Goal: Information Seeking & Learning: Compare options

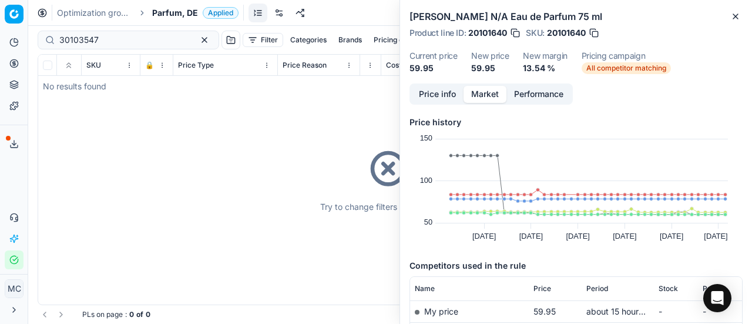
scroll to position [154, 0]
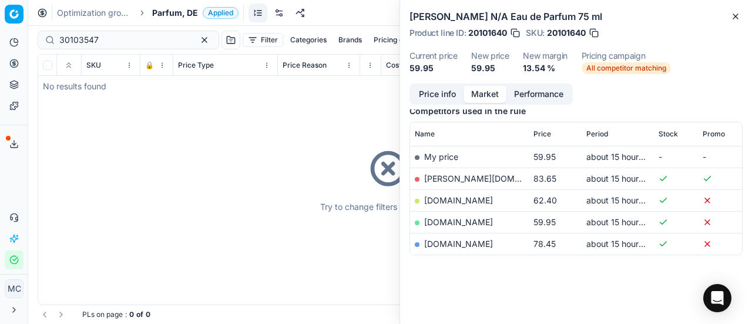
drag, startPoint x: 7, startPoint y: 197, endPoint x: 192, endPoint y: 69, distance: 225.3
click at [11, 196] on div "Analytics Pricing Product portfolio Templates Export service 20 Contact support…" at bounding box center [14, 150] width 28 height 245
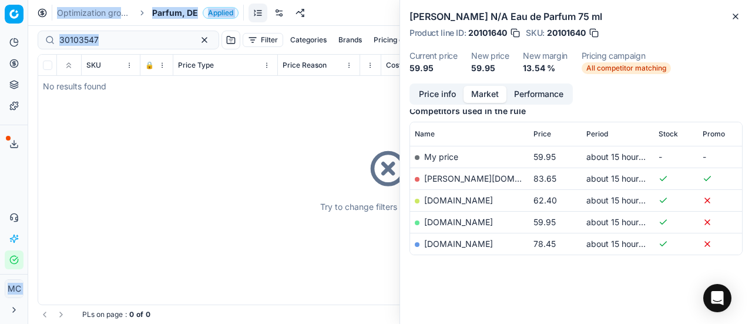
drag, startPoint x: 141, startPoint y: 33, endPoint x: 0, endPoint y: 20, distance: 141.6
click at [0, 26] on div "Pricing platform Analytics Pricing Product portfolio Templates Export service 2…" at bounding box center [376, 162] width 752 height 324
click at [117, 38] on input "30103547" at bounding box center [123, 40] width 129 height 12
click at [120, 41] on input "30103547" at bounding box center [123, 40] width 129 height 12
click at [139, 41] on input "30103547" at bounding box center [123, 40] width 129 height 12
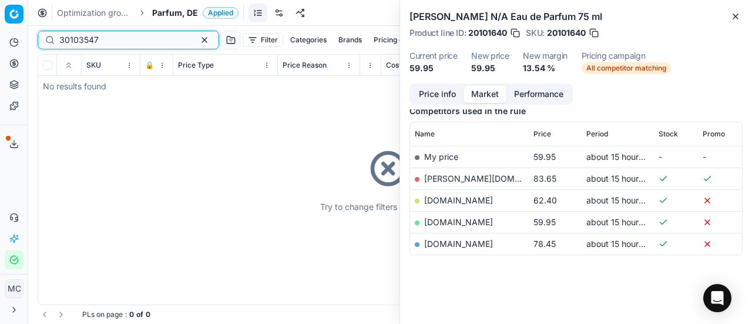
drag, startPoint x: 131, startPoint y: 43, endPoint x: 9, endPoint y: 33, distance: 122.0
click at [2, 38] on div "Pricing platform Analytics Pricing Product portfolio Templates Export service 2…" at bounding box center [376, 162] width 752 height 324
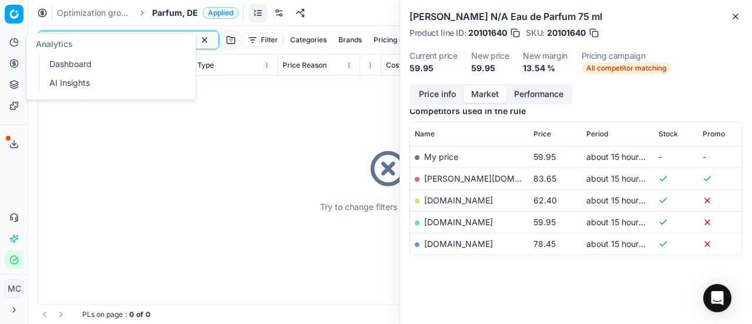
paste input "80036067-100"
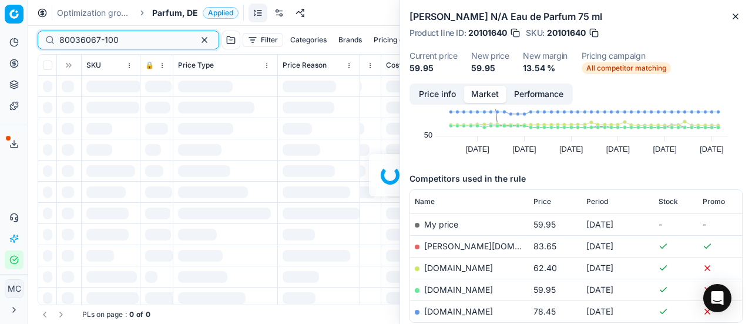
scroll to position [154, 0]
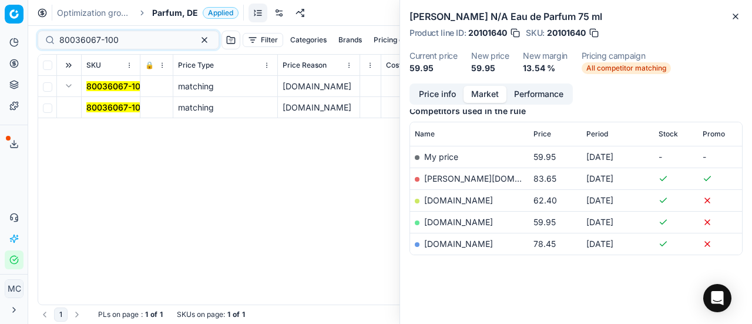
drag, startPoint x: 120, startPoint y: 103, endPoint x: 204, endPoint y: 102, distance: 84.6
click at [120, 103] on mark "80036067-100" at bounding box center [115, 107] width 59 height 10
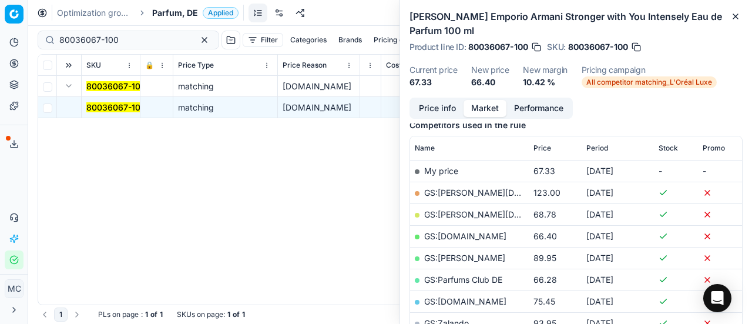
click at [448, 107] on button "Price info" at bounding box center [437, 108] width 52 height 17
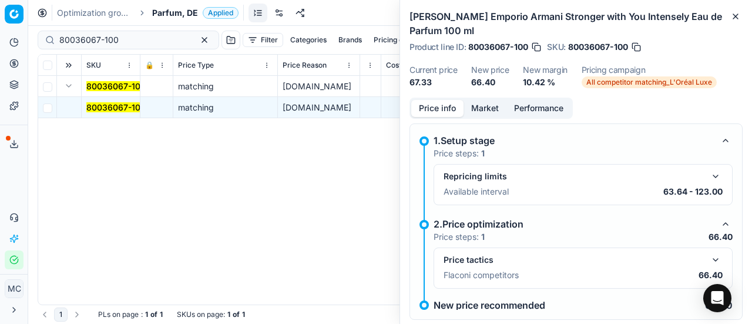
scroll to position [22, 0]
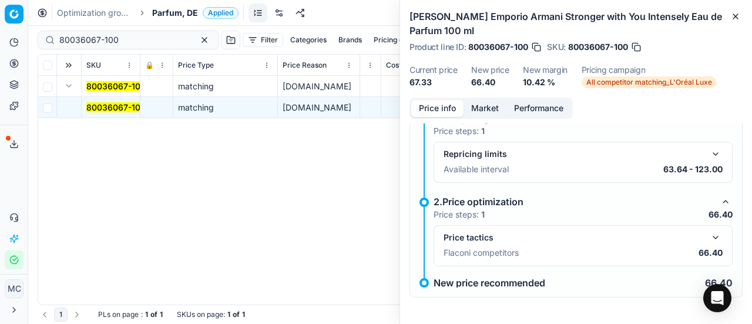
click at [708, 232] on button "button" at bounding box center [715, 237] width 14 height 14
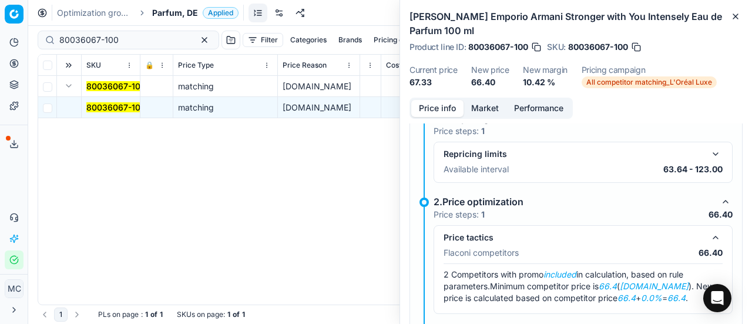
click at [486, 106] on button "Market" at bounding box center [484, 108] width 43 height 17
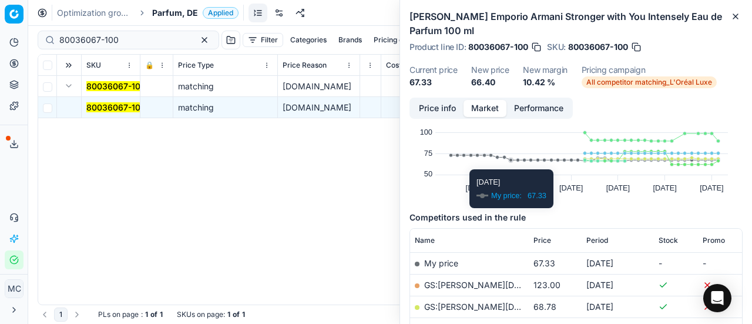
scroll to position [117, 0]
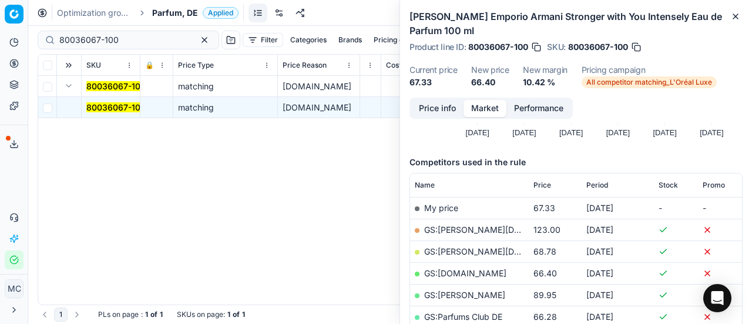
click at [463, 274] on link "GS:Notino.de" at bounding box center [465, 273] width 82 height 10
drag, startPoint x: 146, startPoint y: 37, endPoint x: 0, endPoint y: 31, distance: 145.8
click at [0, 28] on div "Pricing platform Analytics Pricing Product portfolio Templates Export service 2…" at bounding box center [376, 162] width 752 height 324
paste input "20102161"
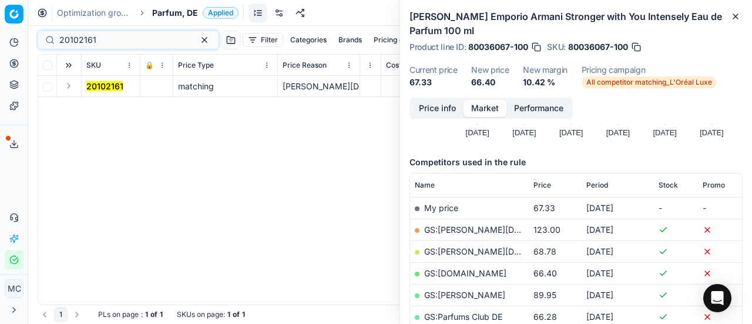
click at [69, 86] on button "Expand" at bounding box center [69, 86] width 14 height 14
click at [111, 109] on mark "20102161" at bounding box center [104, 107] width 37 height 10
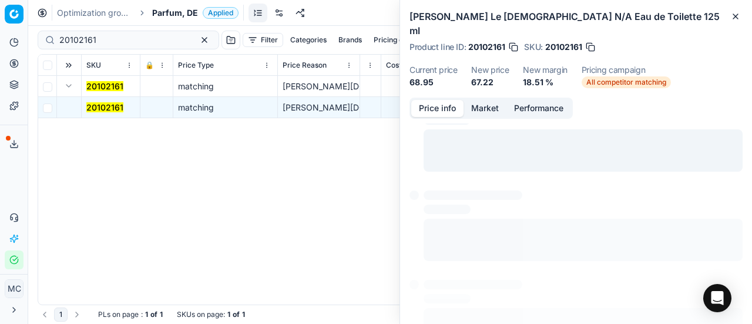
click at [447, 100] on button "Price info" at bounding box center [437, 108] width 52 height 17
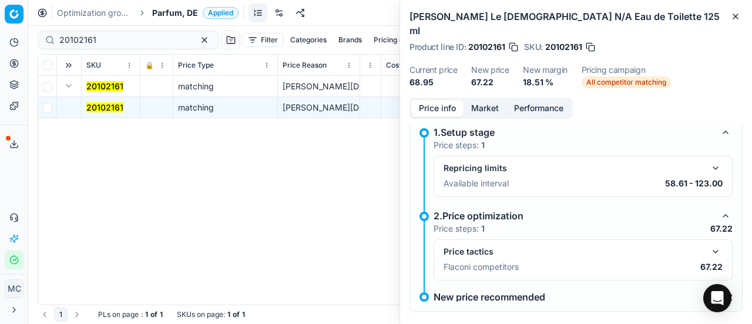
click at [708, 244] on button "button" at bounding box center [715, 251] width 14 height 14
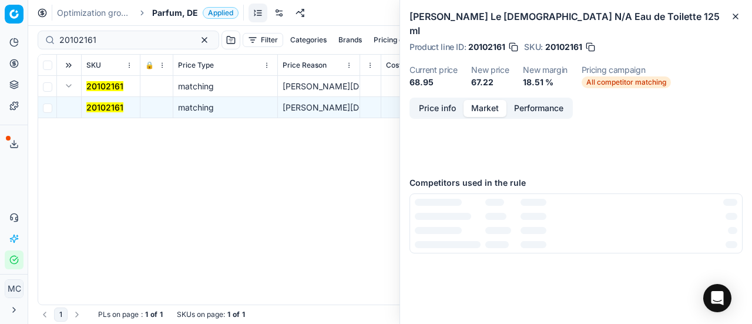
click at [486, 100] on button "Market" at bounding box center [484, 108] width 43 height 17
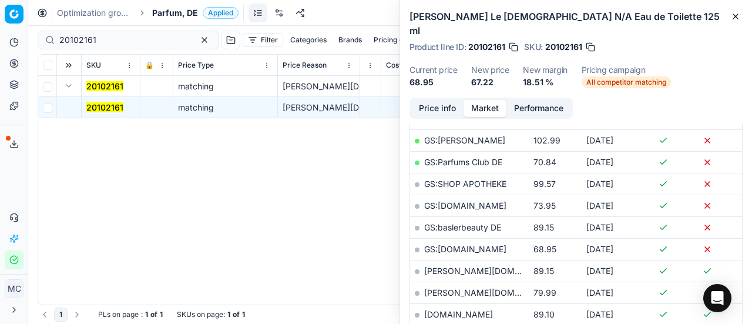
scroll to position [352, 0]
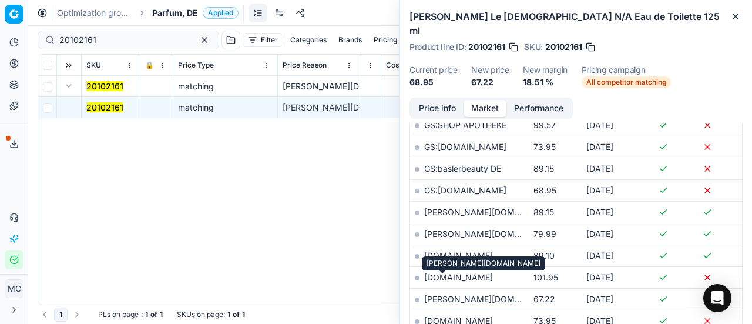
click at [456, 294] on link "pieper.de" at bounding box center [492, 299] width 136 height 10
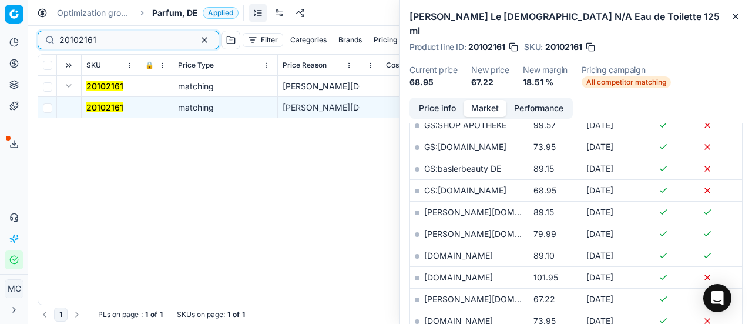
drag, startPoint x: 141, startPoint y: 44, endPoint x: 0, endPoint y: 35, distance: 141.3
click at [0, 36] on div "Pricing platform Analytics Pricing Product portfolio Templates Export service 2…" at bounding box center [376, 162] width 752 height 324
drag, startPoint x: 222, startPoint y: 262, endPoint x: 240, endPoint y: 22, distance: 240.9
drag, startPoint x: 119, startPoint y: 39, endPoint x: 0, endPoint y: 6, distance: 123.1
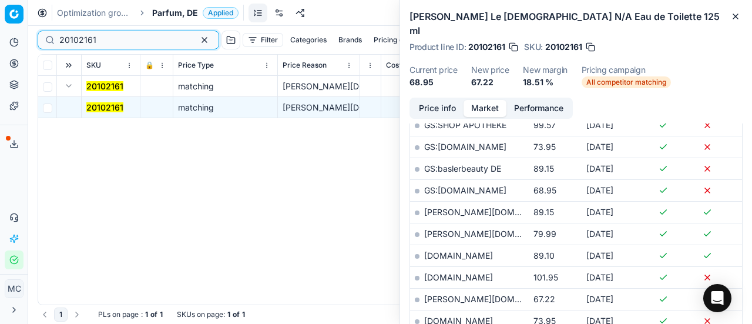
click at [0, 11] on div "Pricing platform Analytics Pricing Product portfolio Templates Export service 2…" at bounding box center [376, 162] width 752 height 324
paste input "80047688-90"
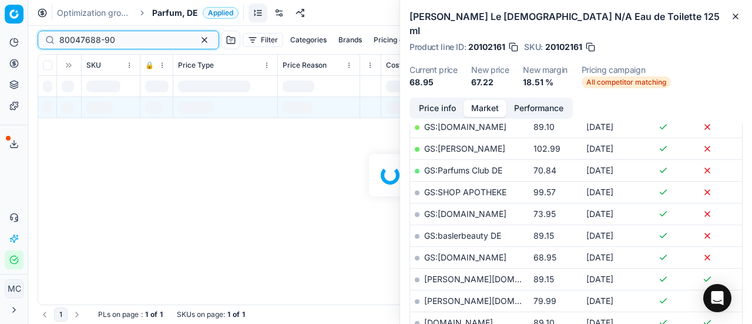
scroll to position [352, 0]
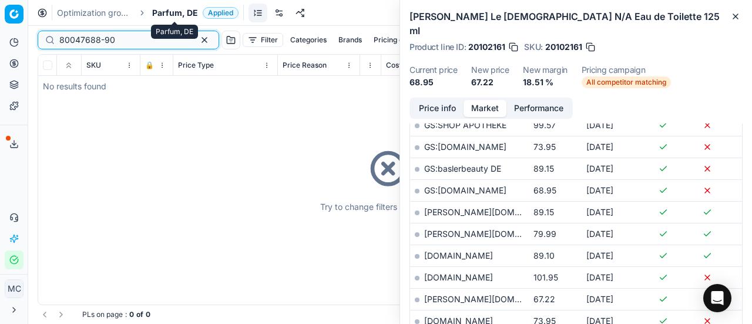
type input "80047688-90"
click at [183, 15] on span "Parfum, DE" at bounding box center [175, 13] width 46 height 12
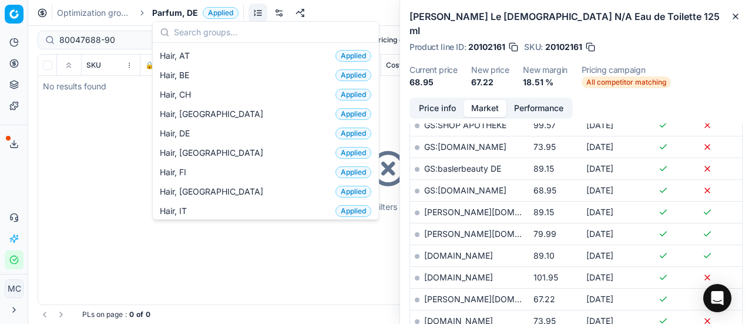
scroll to position [294, 0]
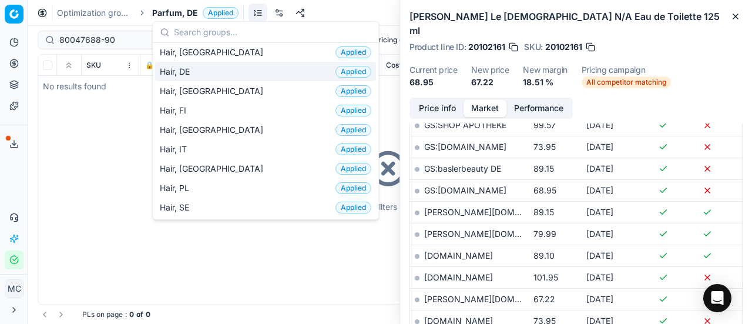
click at [210, 69] on div "Hair, DE Applied" at bounding box center [265, 71] width 221 height 19
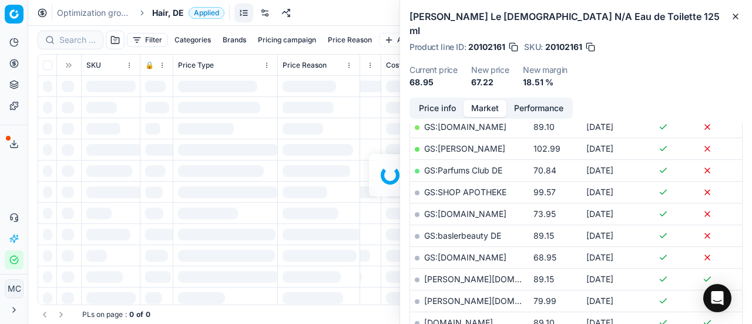
scroll to position [352, 0]
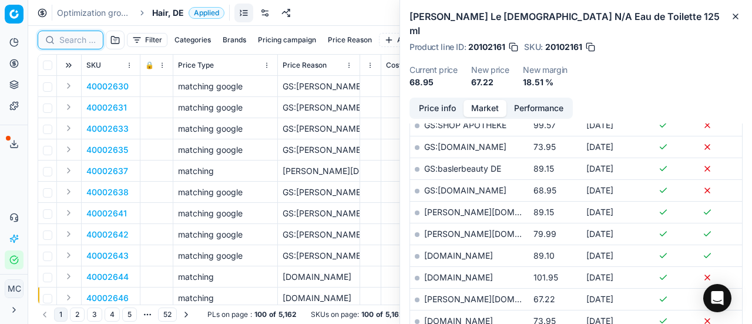
click at [86, 40] on input at bounding box center [77, 40] width 36 height 12
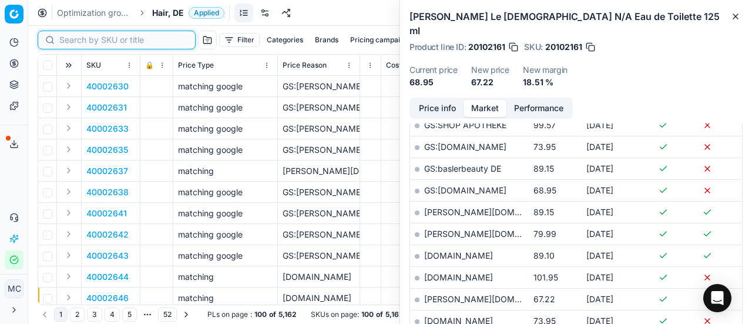
paste input "80047688-90"
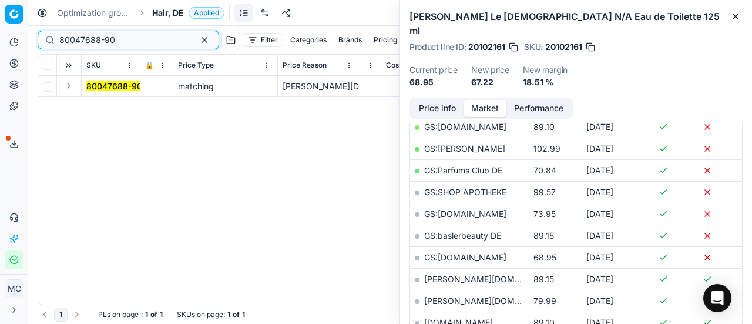
scroll to position [352, 0]
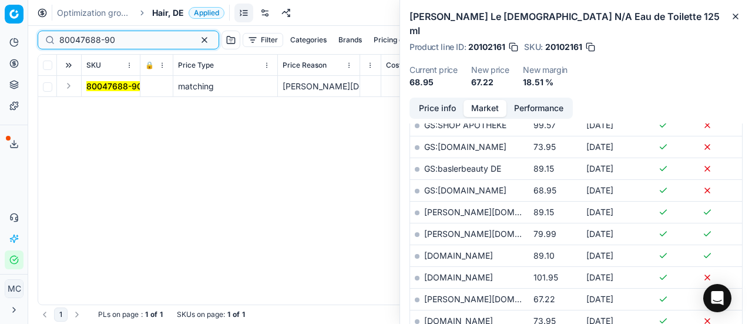
type input "80047688-90"
click at [70, 86] on button "Expand" at bounding box center [69, 86] width 14 height 14
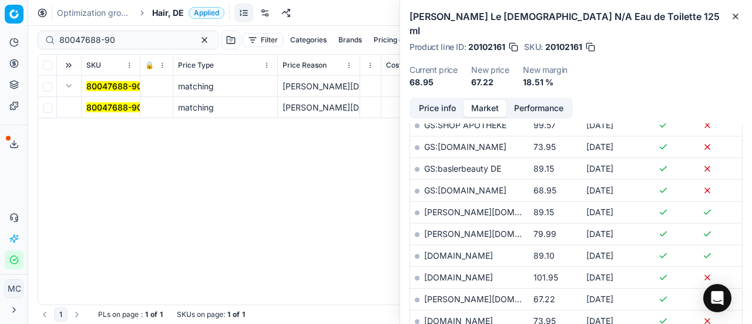
click at [112, 102] on mark "80047688-90" at bounding box center [114, 107] width 56 height 10
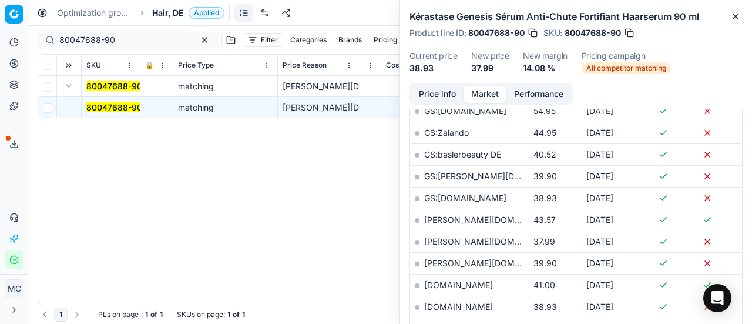
click at [452, 90] on button "Price info" at bounding box center [437, 94] width 52 height 17
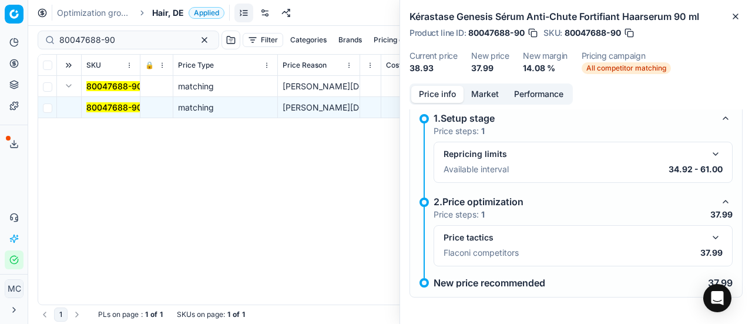
click at [708, 240] on button "button" at bounding box center [715, 237] width 14 height 14
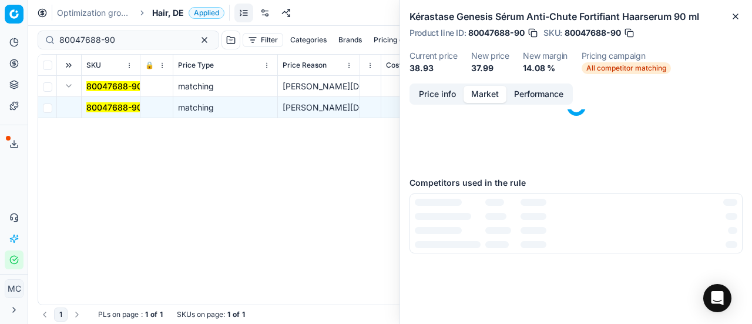
click at [479, 94] on button "Market" at bounding box center [484, 94] width 43 height 17
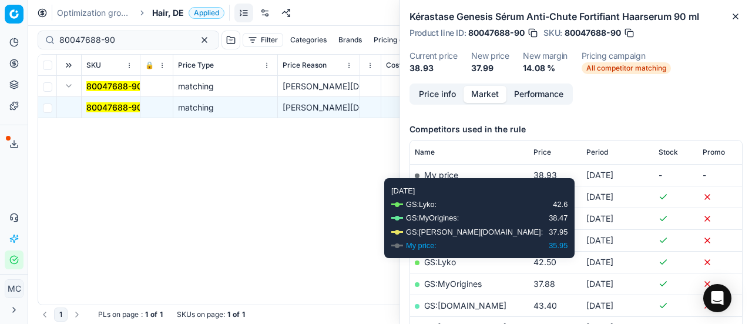
scroll to position [176, 0]
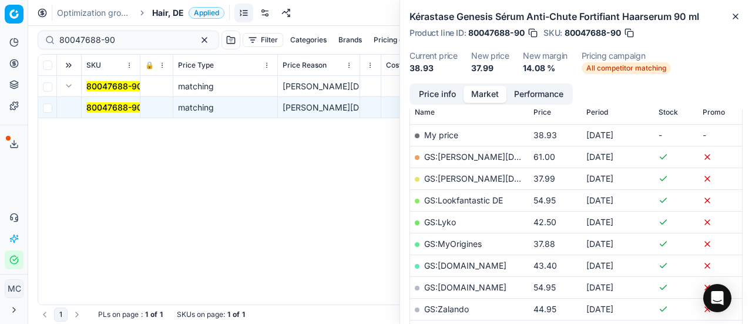
click at [476, 174] on link "GS:Douglas.de" at bounding box center [499, 178] width 150 height 10
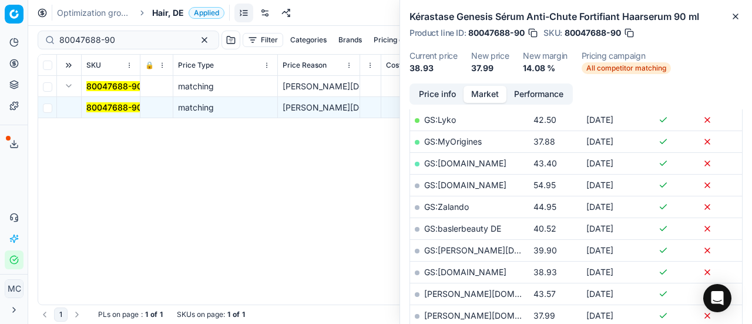
scroll to position [352, 0]
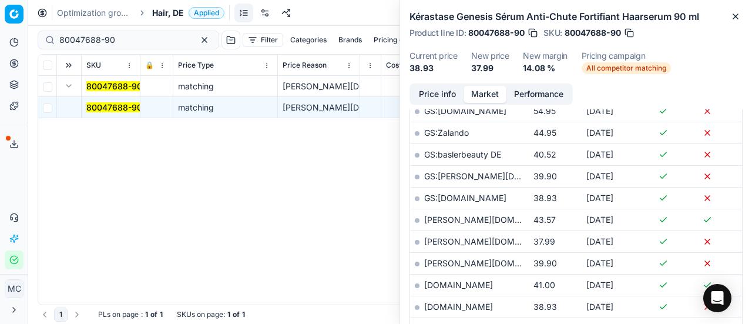
click at [446, 92] on button "Price info" at bounding box center [437, 94] width 52 height 17
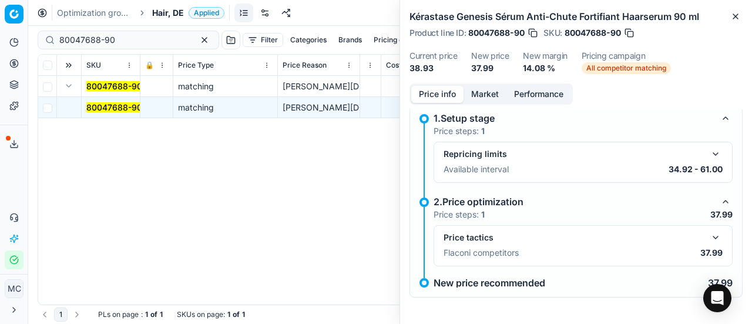
click at [712, 239] on button "button" at bounding box center [715, 237] width 14 height 14
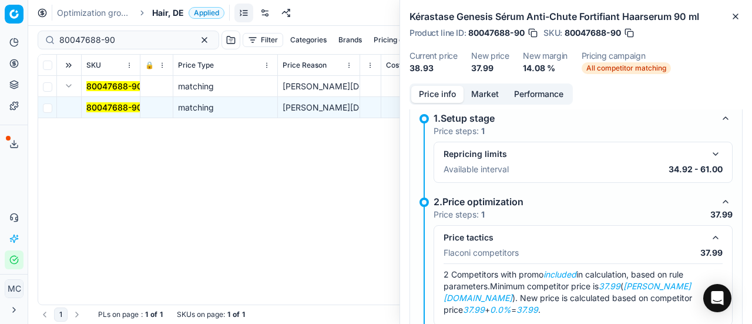
click at [476, 97] on button "Market" at bounding box center [484, 94] width 43 height 17
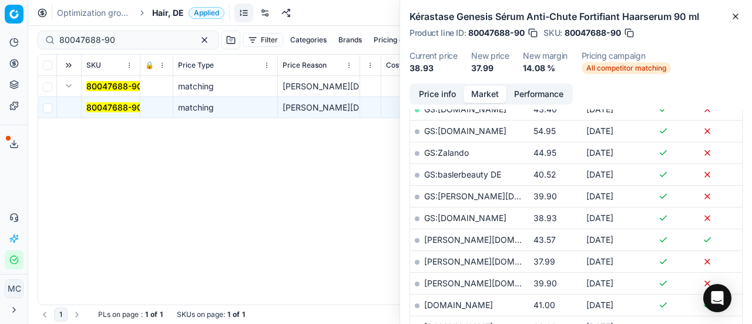
scroll to position [411, 0]
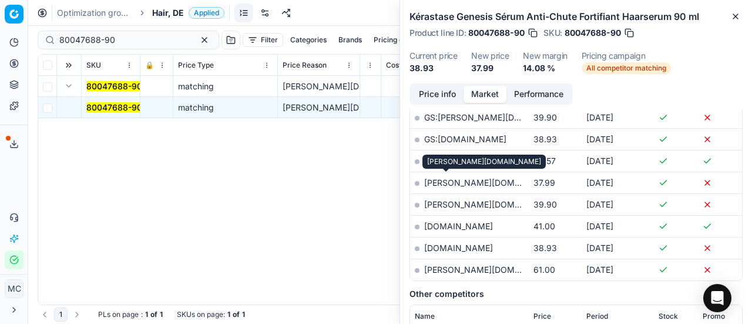
click at [456, 182] on link "douglas.de" at bounding box center [492, 182] width 136 height 10
click at [181, 14] on span "Hair, DE" at bounding box center [168, 13] width 32 height 12
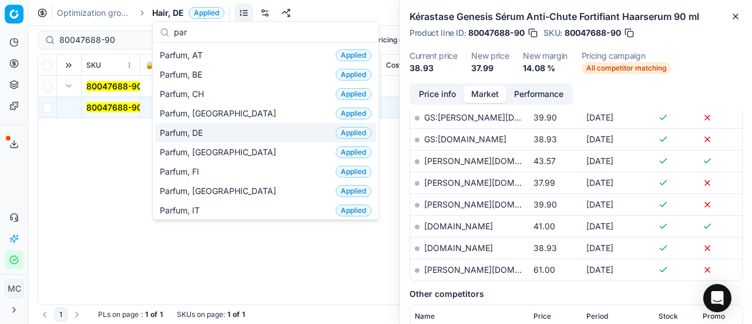
type input "par"
click at [219, 129] on div "Parfum, DE Applied" at bounding box center [265, 132] width 221 height 19
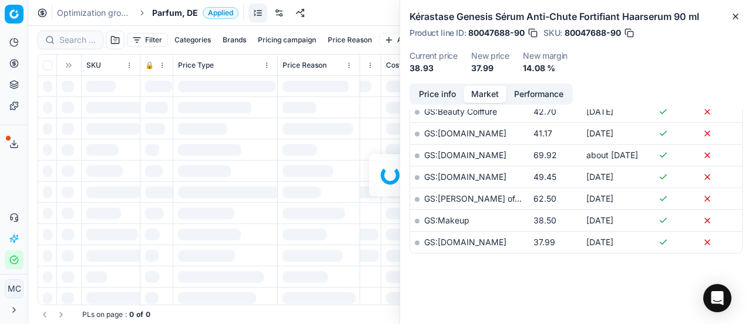
scroll to position [411, 0]
click at [76, 38] on div at bounding box center [390, 175] width 724 height 298
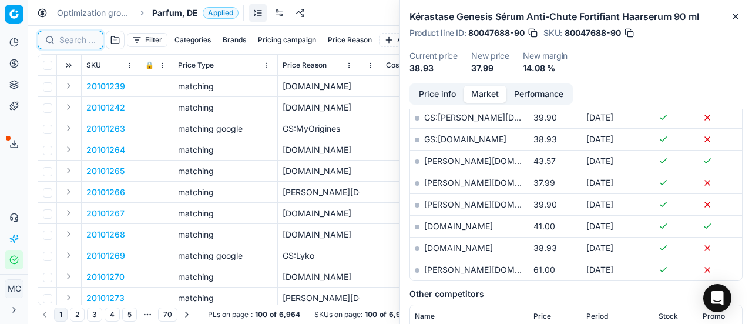
click at [76, 38] on input at bounding box center [77, 40] width 36 height 12
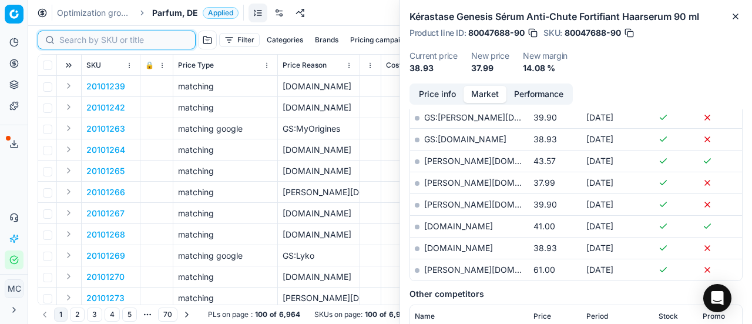
paste input "80069829-100"
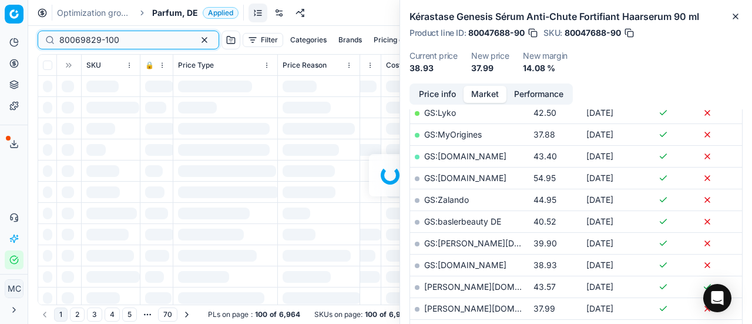
scroll to position [411, 0]
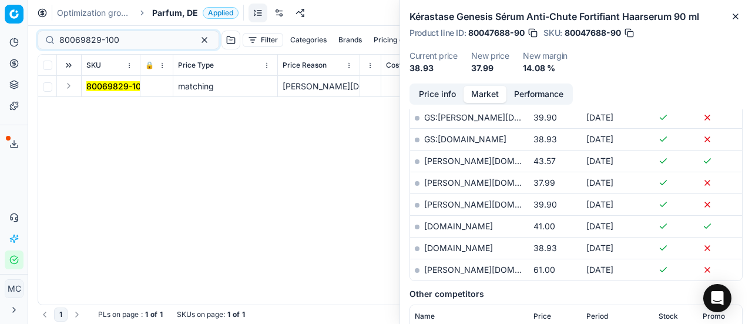
click at [70, 87] on button "Expand" at bounding box center [69, 86] width 14 height 14
drag, startPoint x: 102, startPoint y: 104, endPoint x: 307, endPoint y: 113, distance: 204.6
click at [103, 104] on mark "80069829-100" at bounding box center [116, 107] width 60 height 10
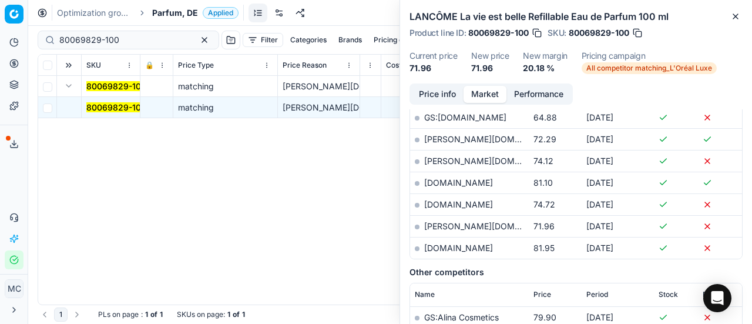
drag, startPoint x: 431, startPoint y: 90, endPoint x: 444, endPoint y: 95, distance: 13.7
click at [431, 90] on button "Price info" at bounding box center [437, 94] width 52 height 17
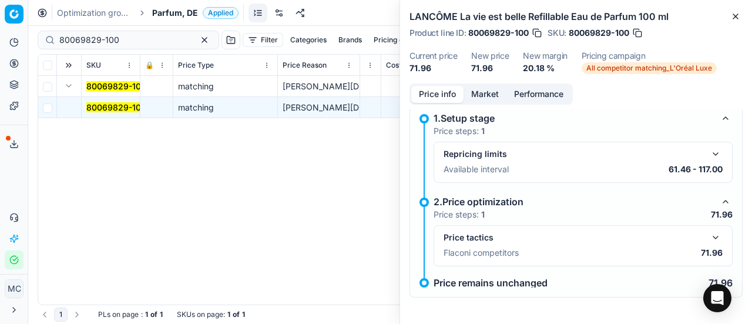
click at [709, 239] on button "button" at bounding box center [715, 237] width 14 height 14
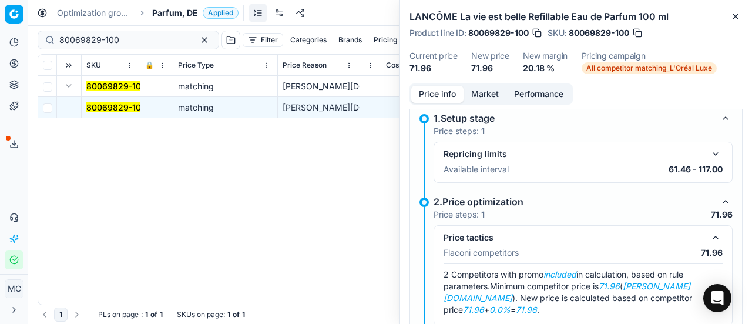
click at [480, 92] on button "Market" at bounding box center [484, 94] width 43 height 17
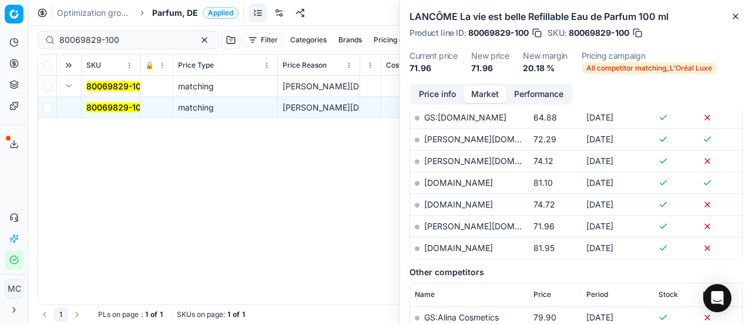
click at [449, 221] on link "pieper.de" at bounding box center [492, 226] width 136 height 10
drag, startPoint x: 144, startPoint y: 36, endPoint x: 6, endPoint y: 26, distance: 138.9
click at [0, 25] on div "Pricing platform Analytics Pricing Product portfolio Templates Export service 2…" at bounding box center [376, 162] width 752 height 324
click at [143, 40] on input "80069829-100" at bounding box center [123, 40] width 129 height 12
drag, startPoint x: 0, startPoint y: 42, endPoint x: 7, endPoint y: 23, distance: 20.1
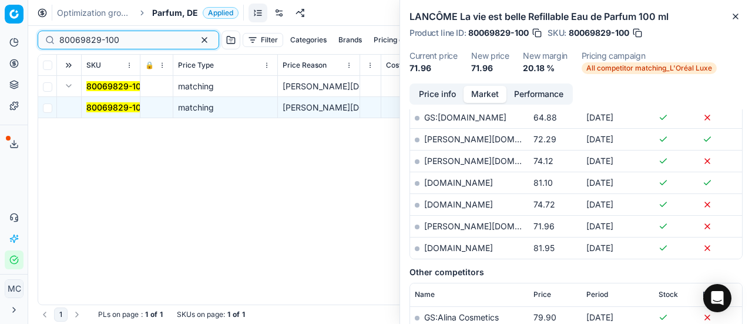
click at [0, 25] on div "Pricing platform Analytics Pricing Product portfolio Templates Export service 2…" at bounding box center [376, 162] width 752 height 324
paste input "70411-5"
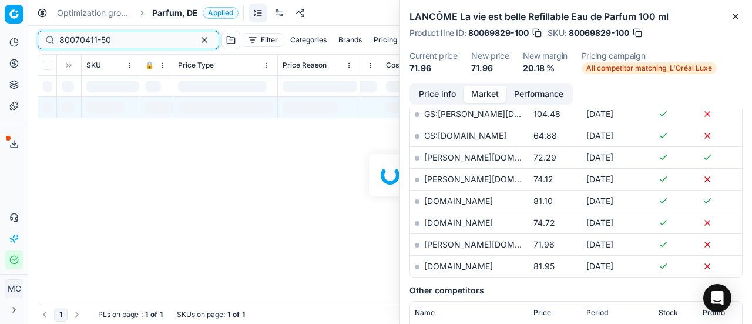
scroll to position [411, 0]
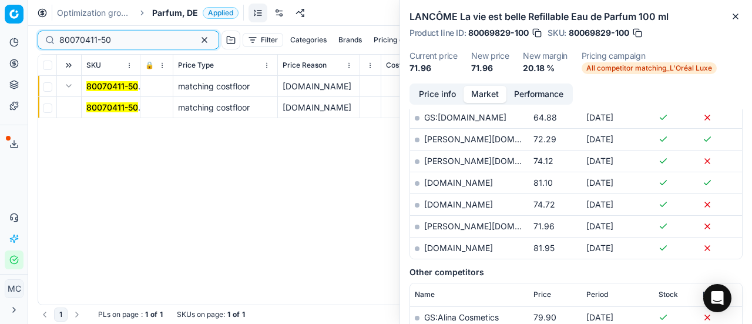
type input "80070411-50"
click at [64, 85] on button "Expand" at bounding box center [69, 86] width 14 height 14
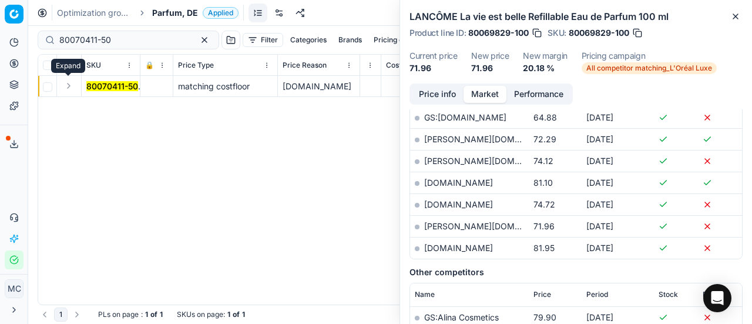
click at [69, 85] on button "Expand" at bounding box center [69, 86] width 14 height 14
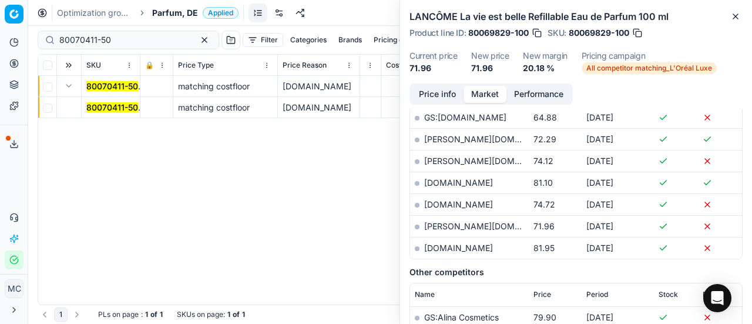
click at [109, 105] on mark "80070411-50" at bounding box center [112, 107] width 52 height 10
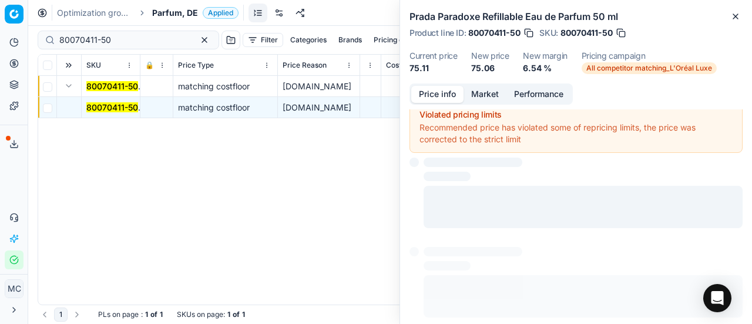
click at [446, 96] on button "Price info" at bounding box center [437, 94] width 52 height 17
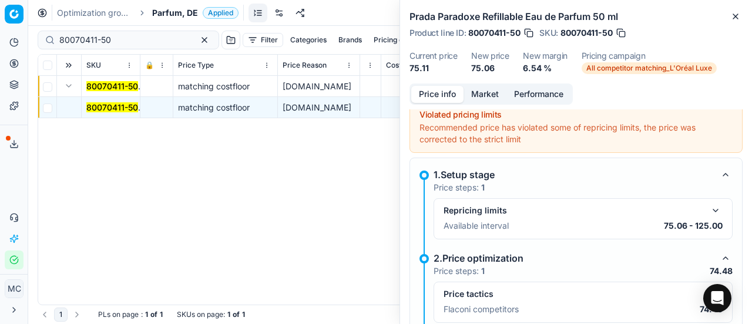
scroll to position [67, 0]
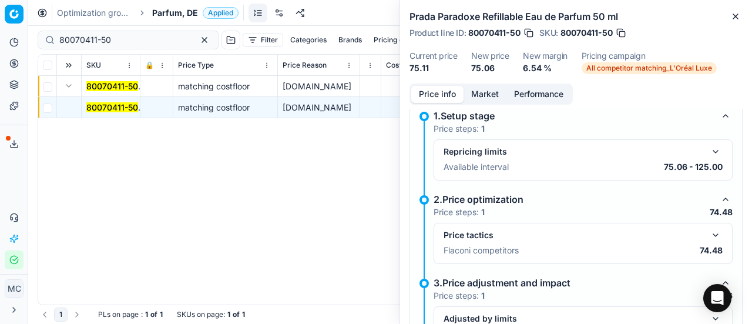
click at [709, 233] on button "button" at bounding box center [715, 235] width 14 height 14
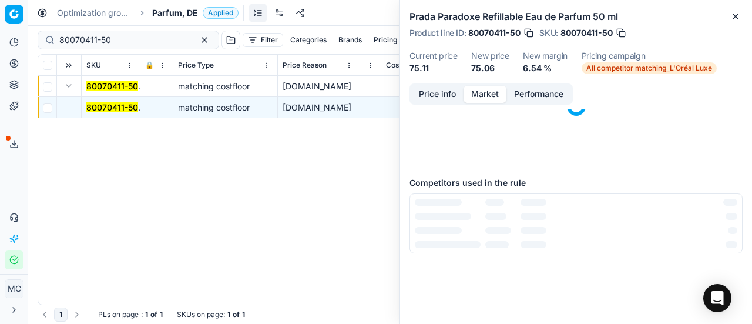
scroll to position [0, 0]
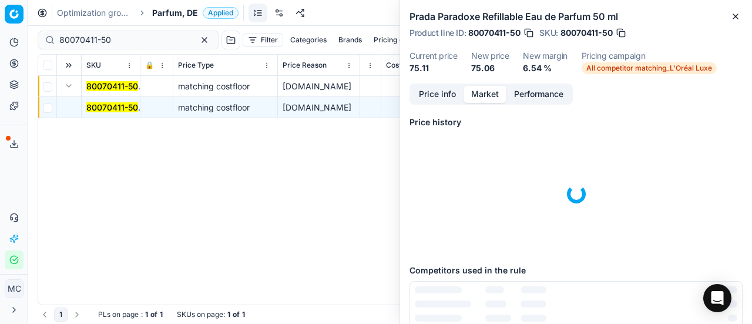
click at [485, 89] on button "Market" at bounding box center [484, 94] width 43 height 17
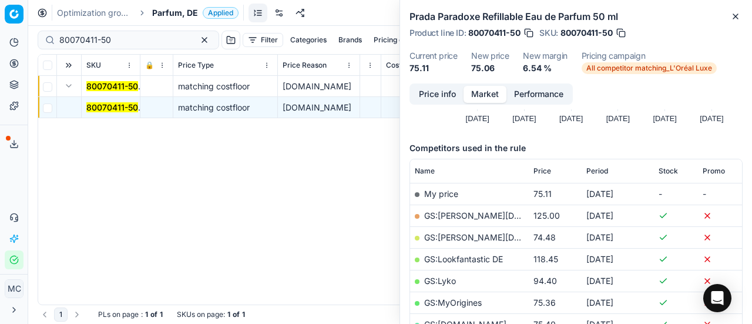
scroll to position [235, 0]
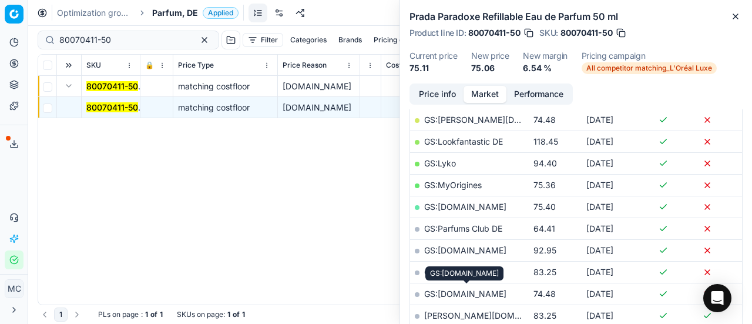
click at [496, 291] on link "GS:parfumdreams.DE" at bounding box center [465, 293] width 82 height 10
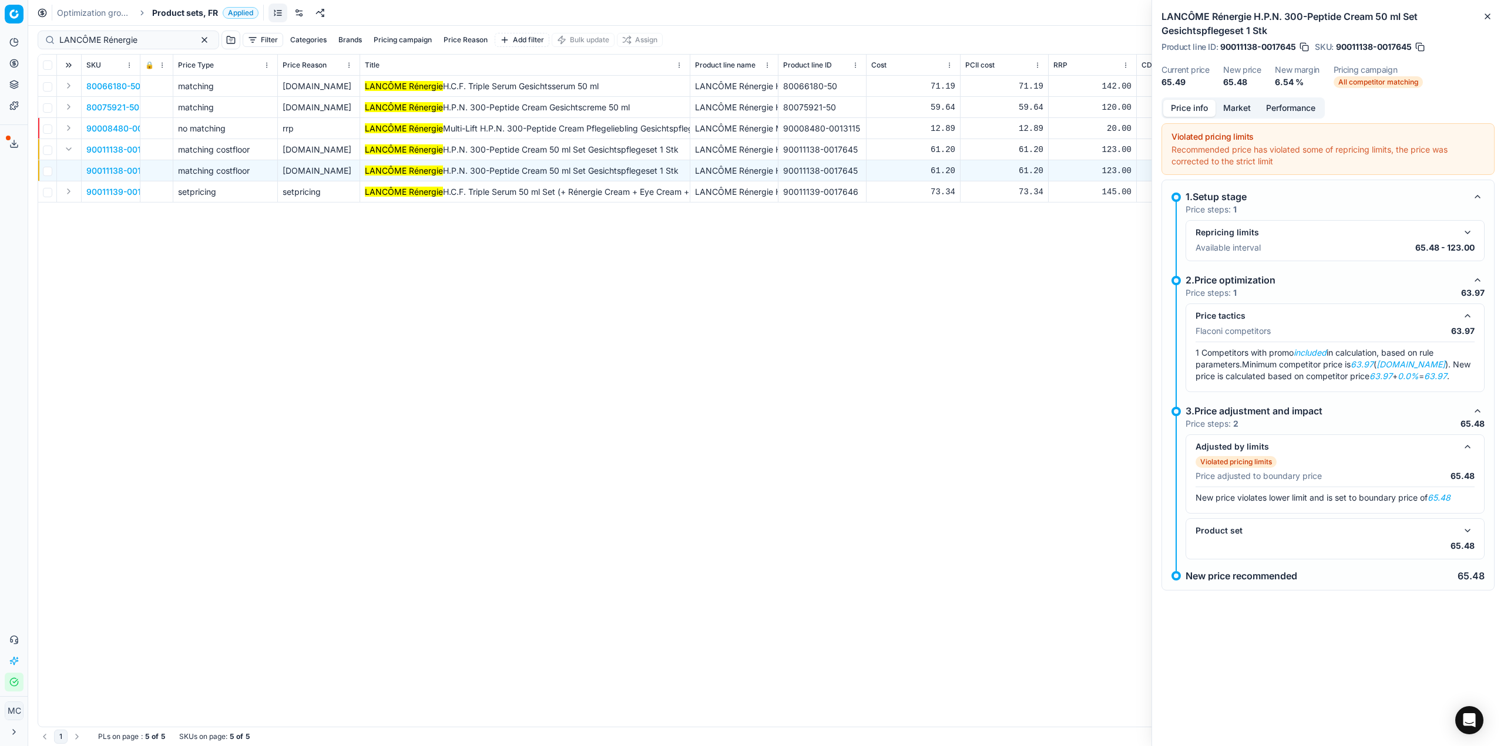
scroll to position [0, 69]
